Goal: Find specific page/section: Find specific page/section

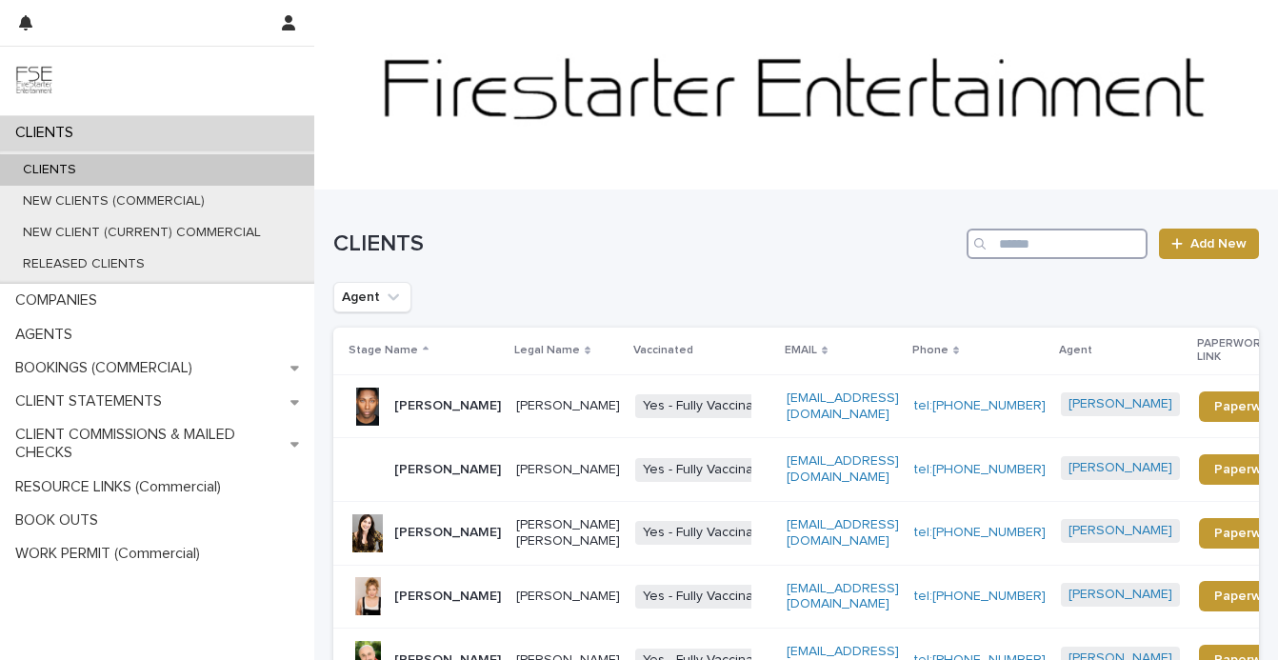
click at [1016, 241] on input "Search" at bounding box center [1057, 244] width 181 height 30
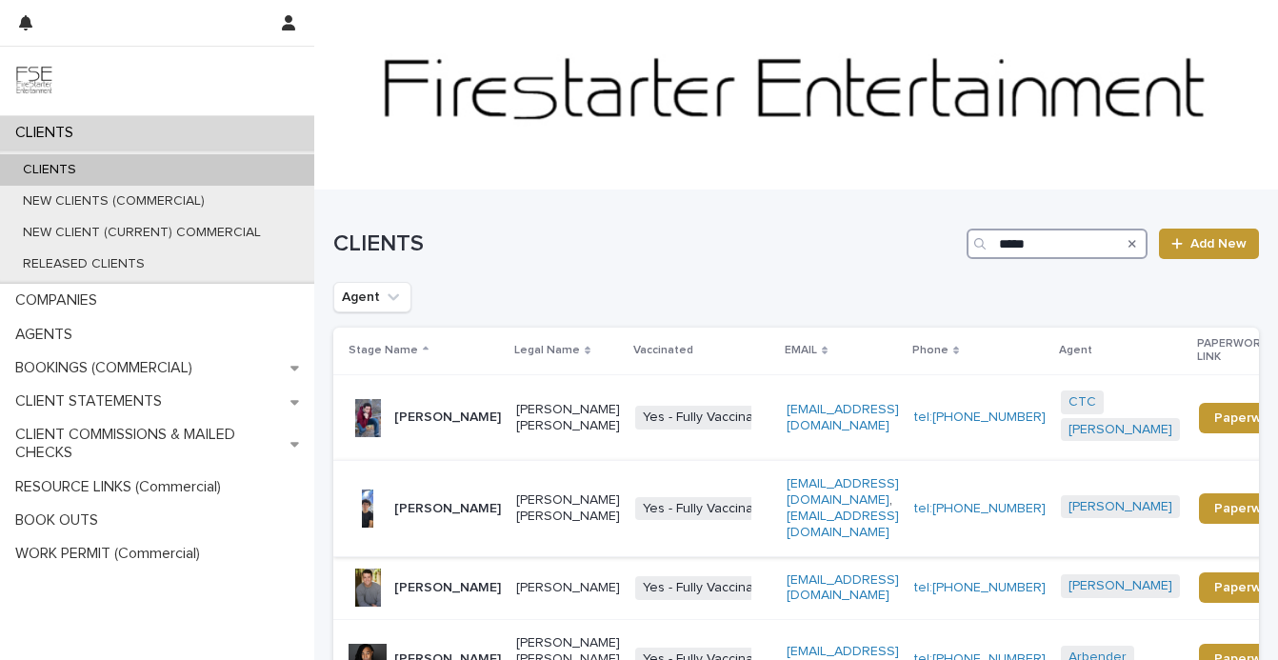
type input "****"
click at [410, 517] on p "[PERSON_NAME]" at bounding box center [447, 509] width 107 height 16
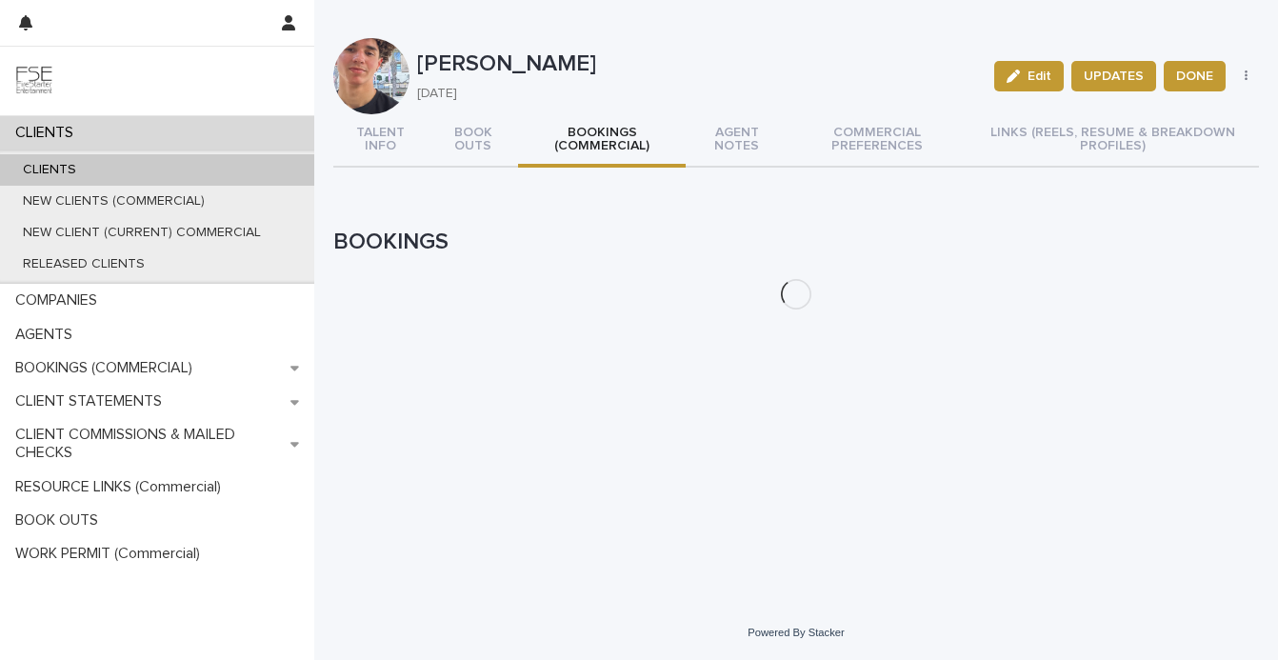
click at [619, 137] on button "BOOKINGS (COMMERCIAL)" at bounding box center [602, 140] width 168 height 53
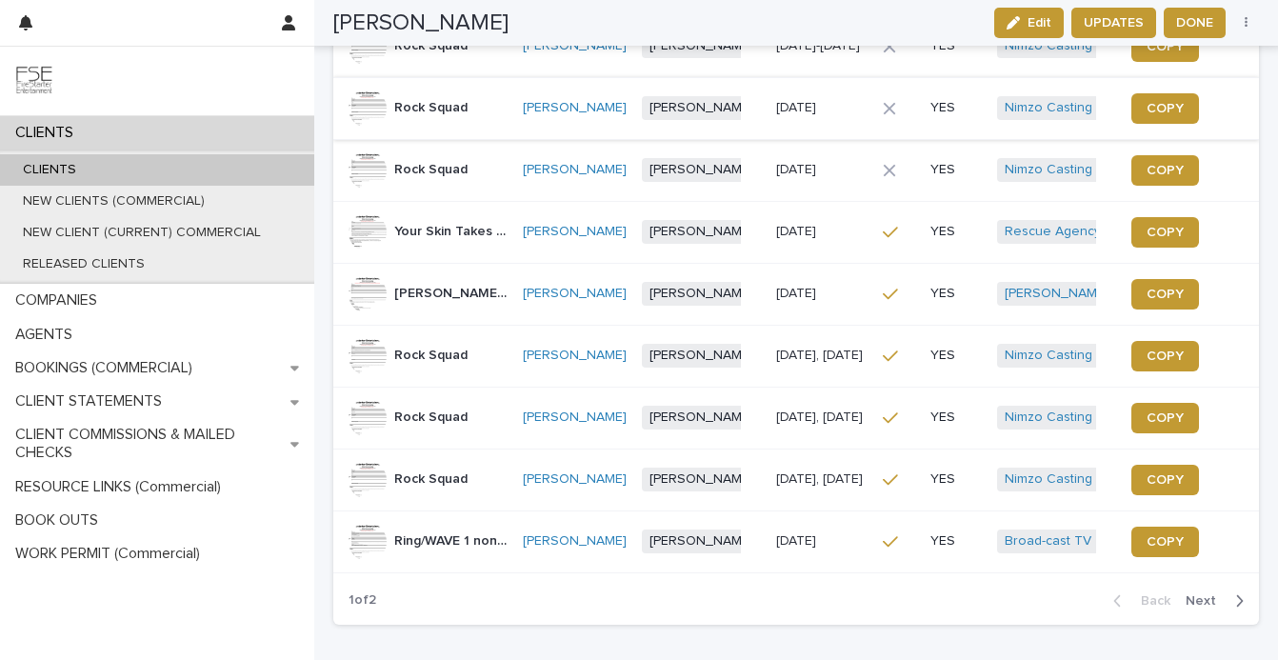
scroll to position [423, 0]
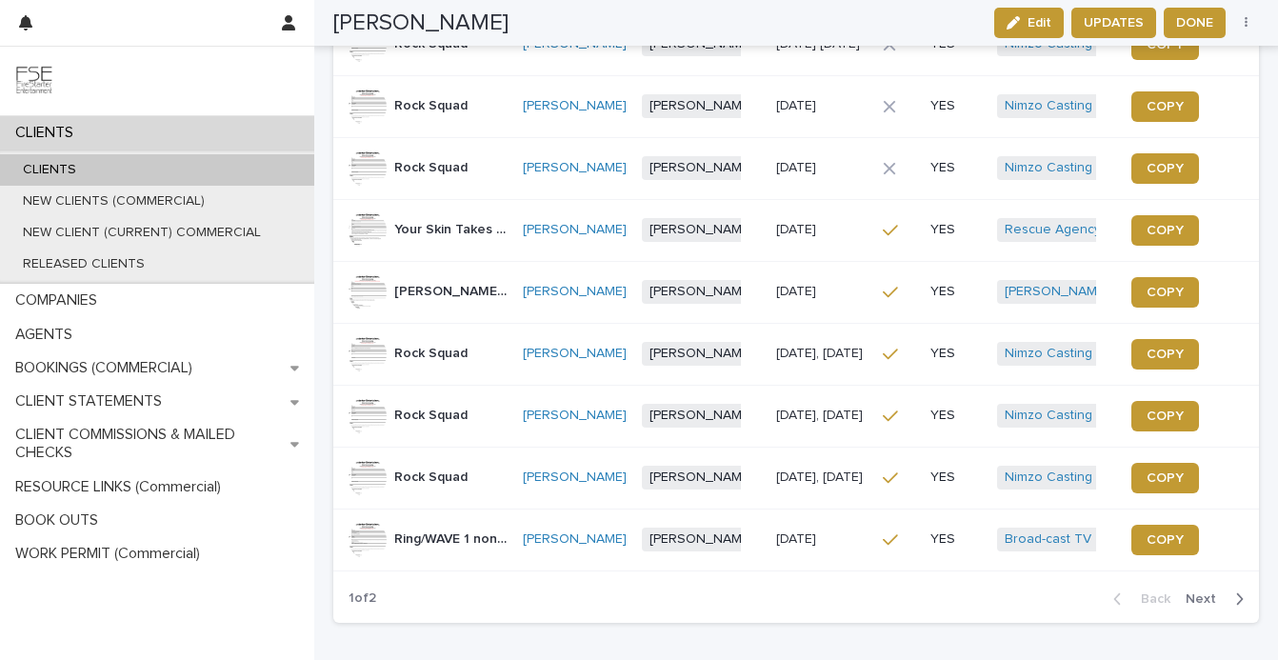
click at [1225, 592] on span "Next" at bounding box center [1207, 598] width 42 height 13
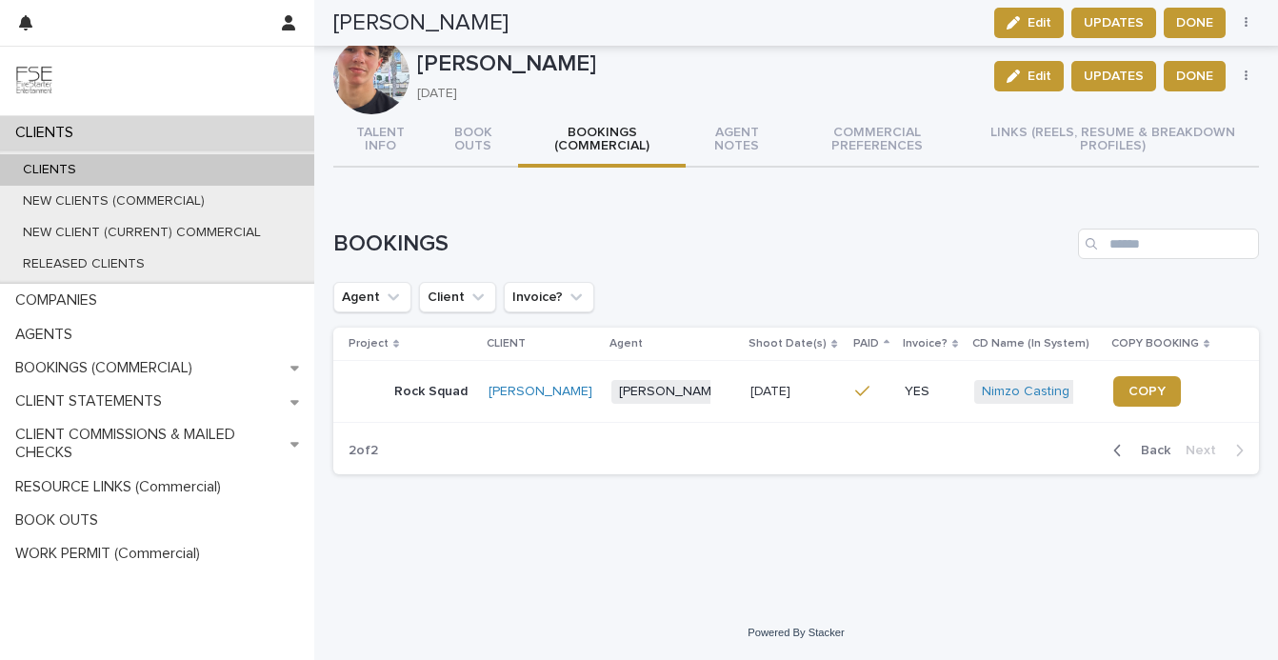
scroll to position [0, 0]
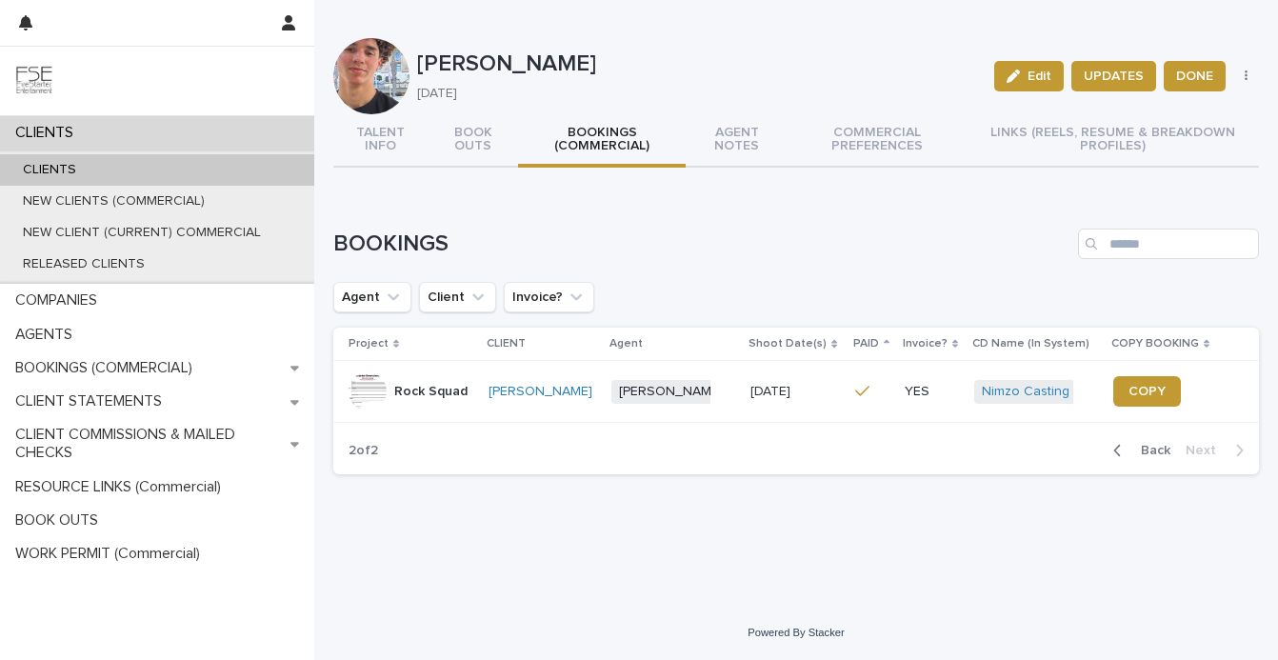
click at [1144, 452] on span "Back" at bounding box center [1149, 450] width 41 height 13
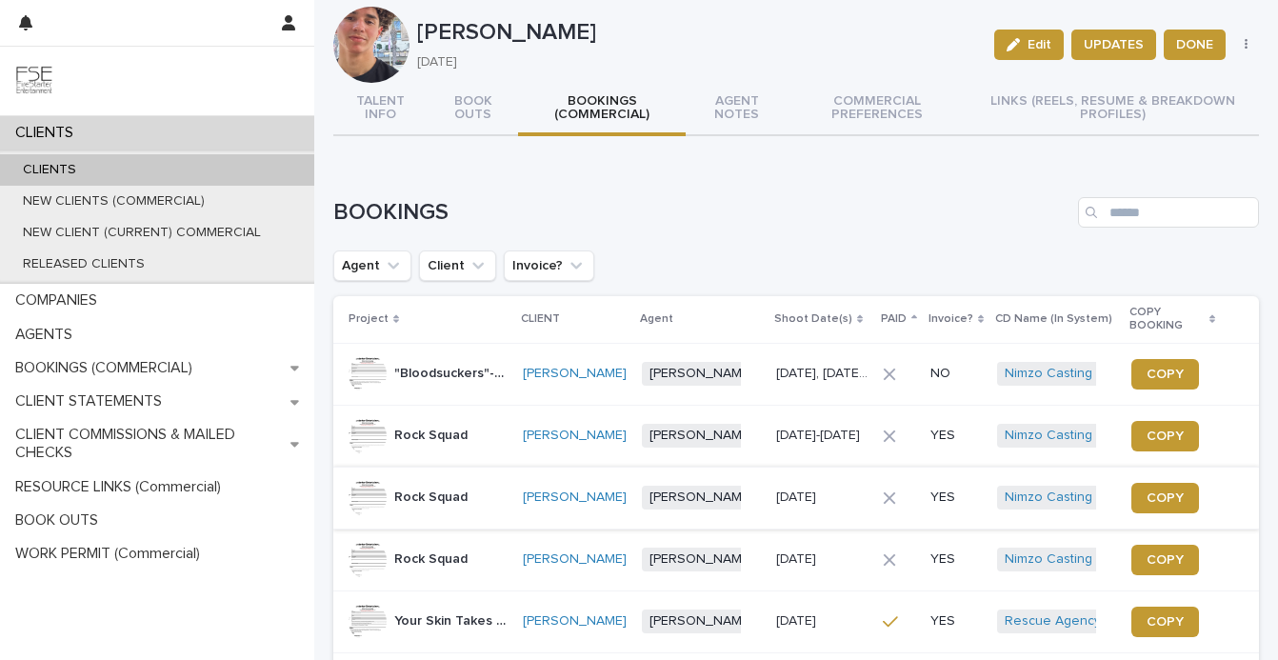
scroll to position [59, 0]
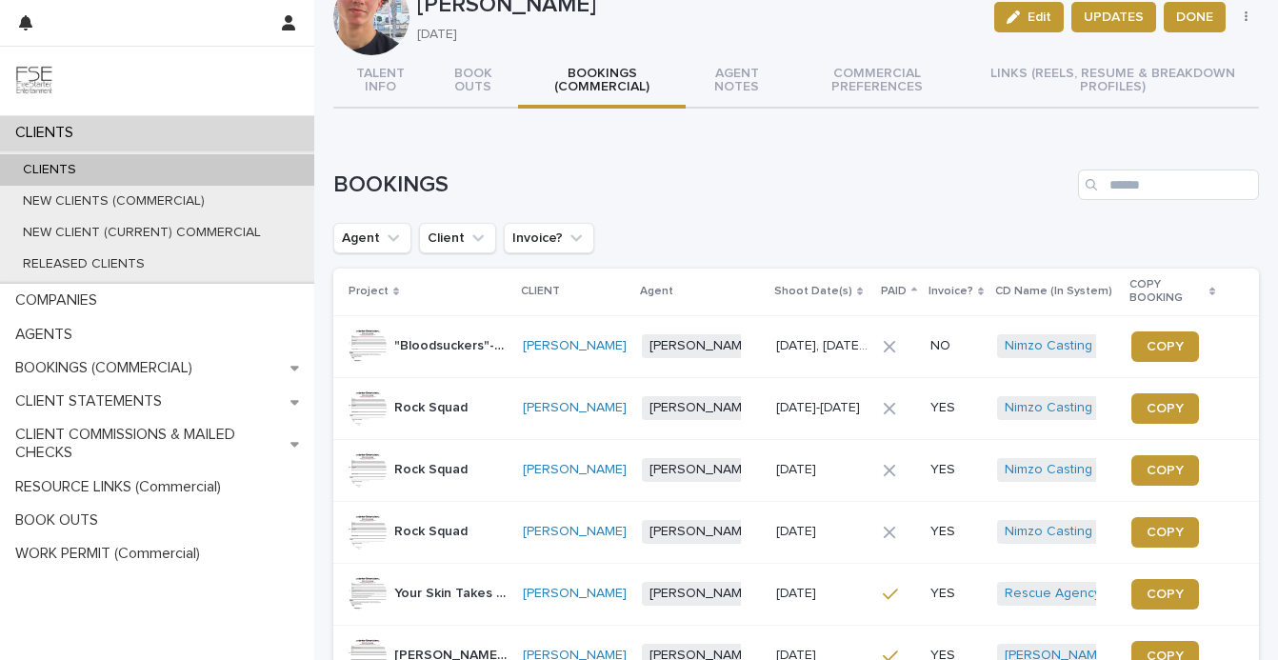
click at [453, 334] on p ""Bloodsuckers"-Rock Squad" at bounding box center [452, 344] width 117 height 20
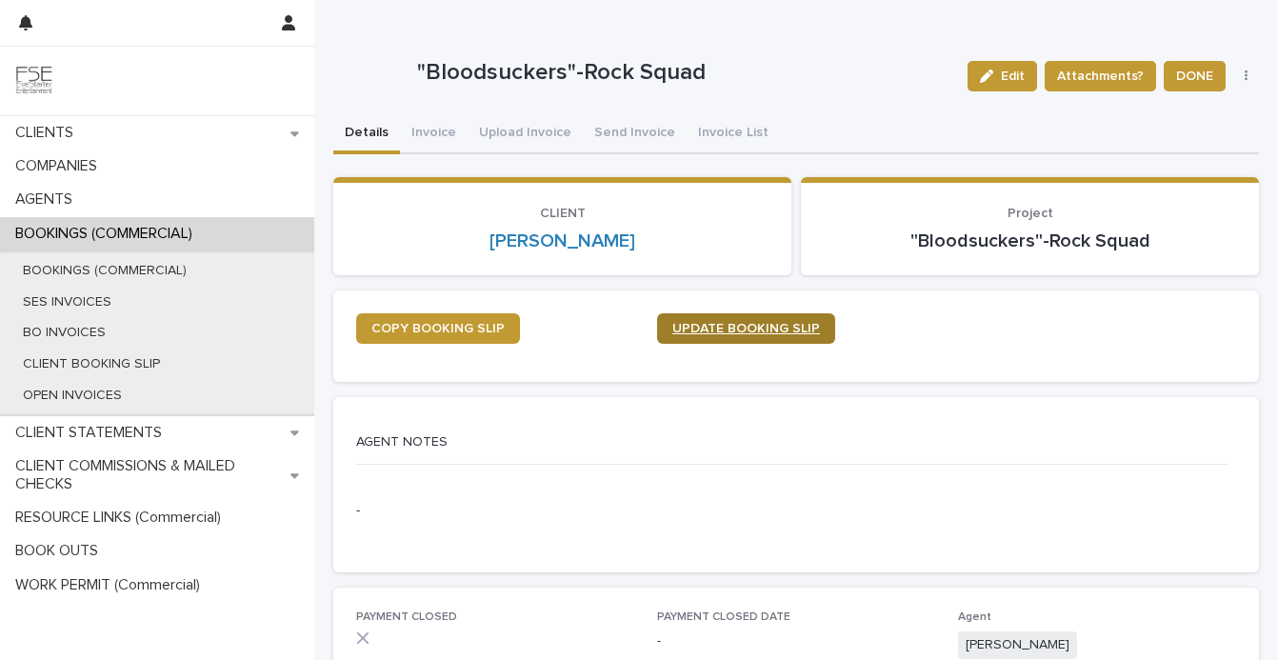
click at [715, 319] on link "UPDATE BOOKING SLIP" at bounding box center [746, 328] width 178 height 30
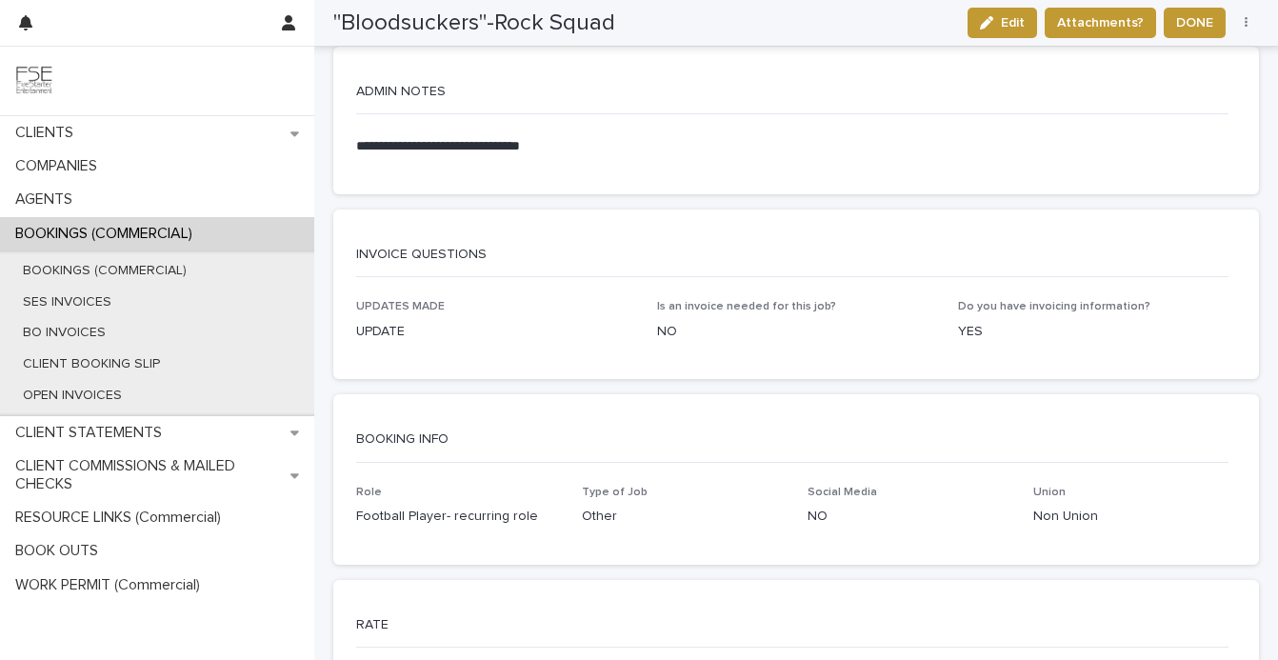
scroll to position [660, 0]
